Goal: Transaction & Acquisition: Purchase product/service

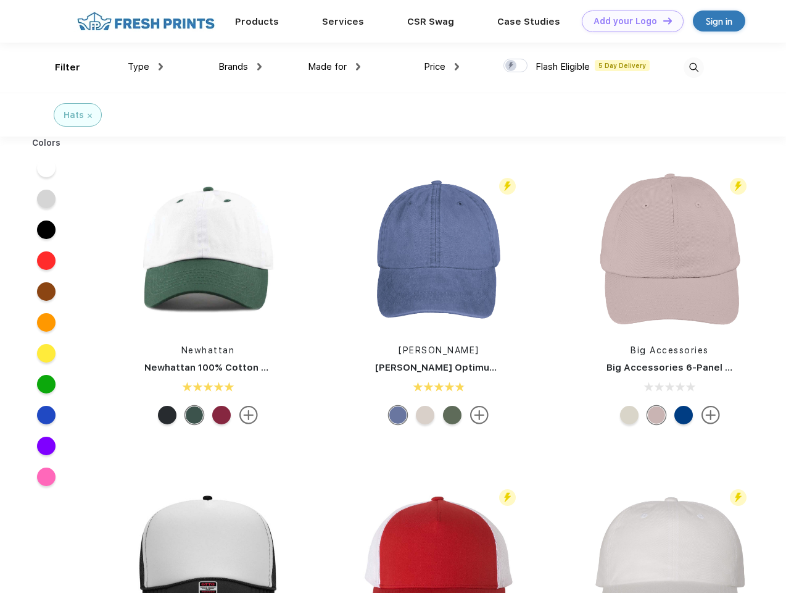
click at [628, 21] on link "Add your Logo Design Tool" at bounding box center [633, 21] width 102 height 22
click at [0, 0] on div "Design Tool" at bounding box center [0, 0] width 0 height 0
click at [662, 20] on link "Add your Logo Design Tool" at bounding box center [633, 21] width 102 height 22
click at [59, 67] on div "Filter" at bounding box center [67, 67] width 25 height 14
click at [146, 67] on span "Type" at bounding box center [139, 66] width 22 height 11
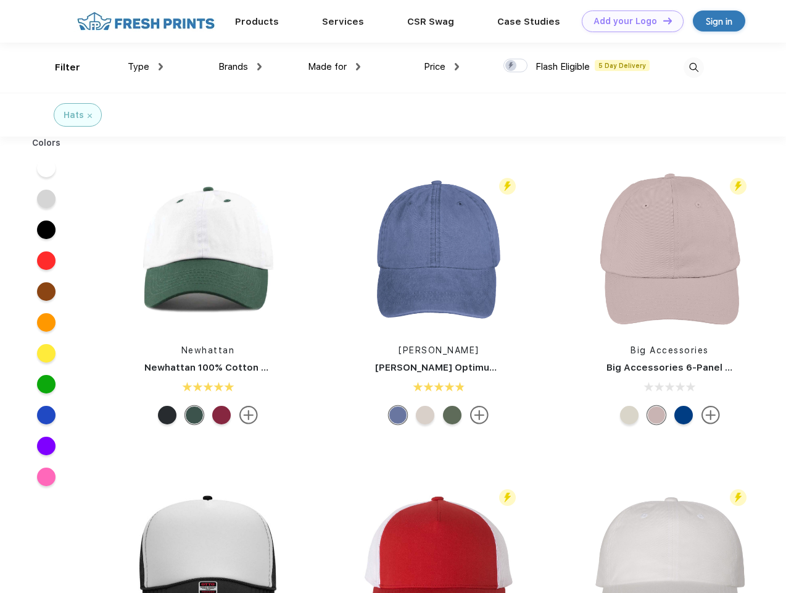
click at [240, 67] on span "Brands" at bounding box center [234, 66] width 30 height 11
click at [335, 67] on span "Made for" at bounding box center [327, 66] width 39 height 11
click at [442, 67] on span "Price" at bounding box center [435, 66] width 22 height 11
click at [516, 66] on div at bounding box center [516, 66] width 24 height 14
click at [512, 66] on input "checkbox" at bounding box center [508, 62] width 8 height 8
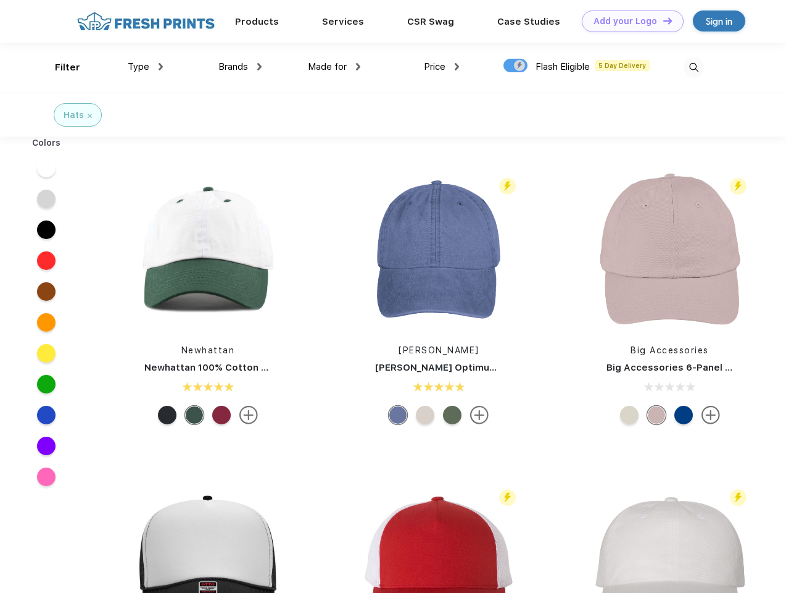
click at [694, 67] on img at bounding box center [694, 67] width 20 height 20
